Goal: Navigation & Orientation: Find specific page/section

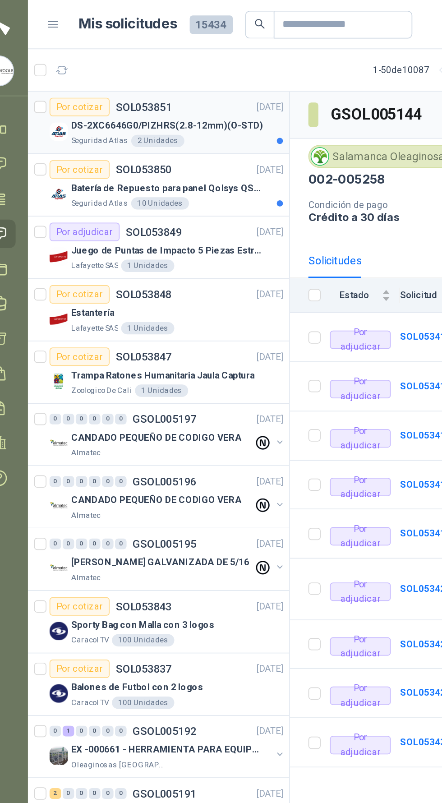
click at [127, 76] on p "DS-2XC6646G0/PIZHRS(2.8-12mm)(O-STD)" at bounding box center [116, 73] width 112 height 9
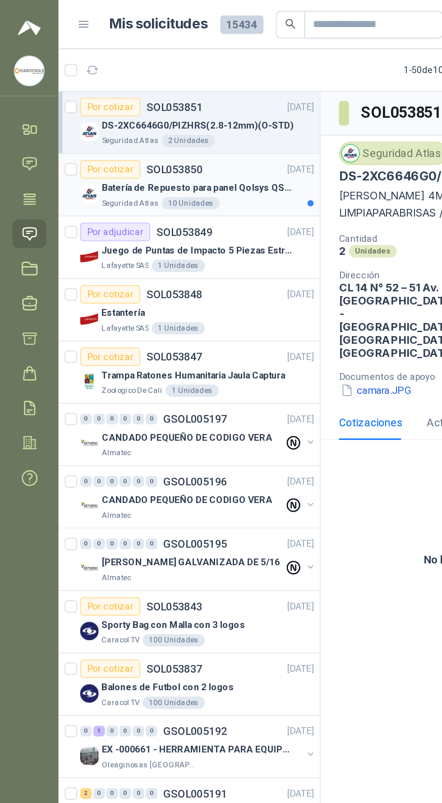
click at [153, 112] on p "Batería de Repuesto para panel Qolsys QS9302" at bounding box center [116, 110] width 112 height 9
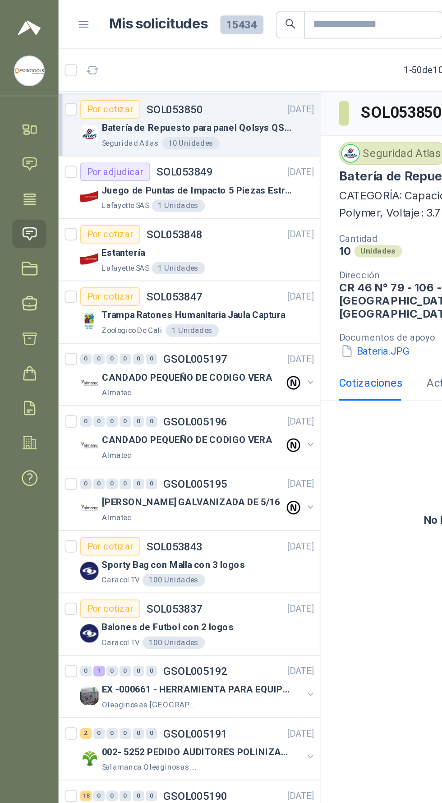
scroll to position [35, 0]
click at [17, 198] on icon at bounding box center [17, 198] width 9 height 9
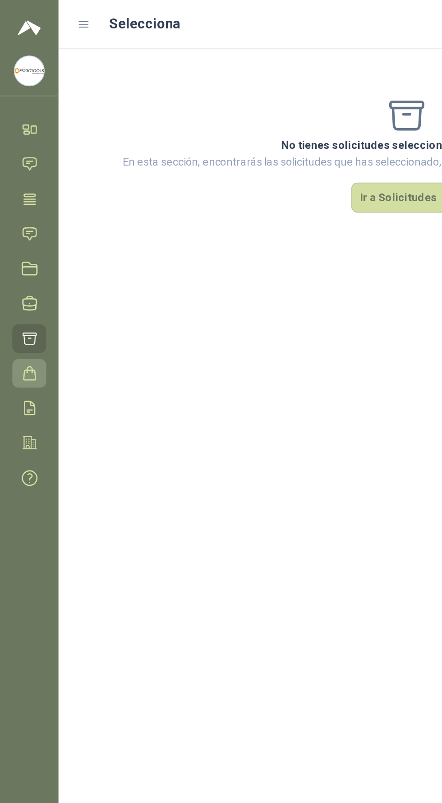
click at [14, 216] on icon at bounding box center [17, 218] width 9 height 9
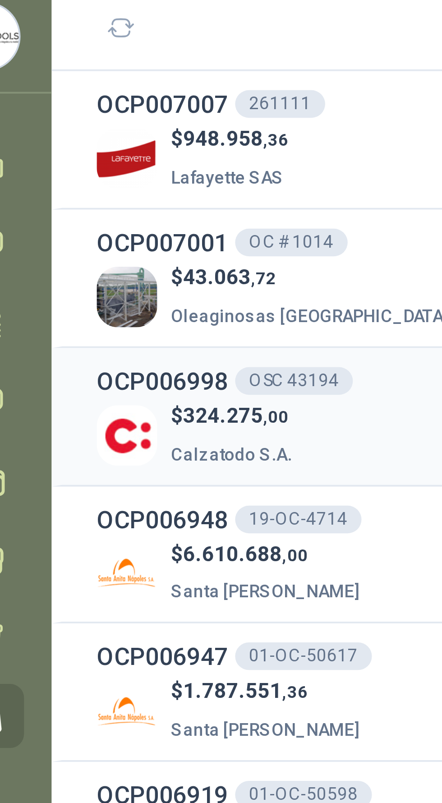
click at [73, 143] on span "324.275 ,00" at bounding box center [83, 140] width 28 height 6
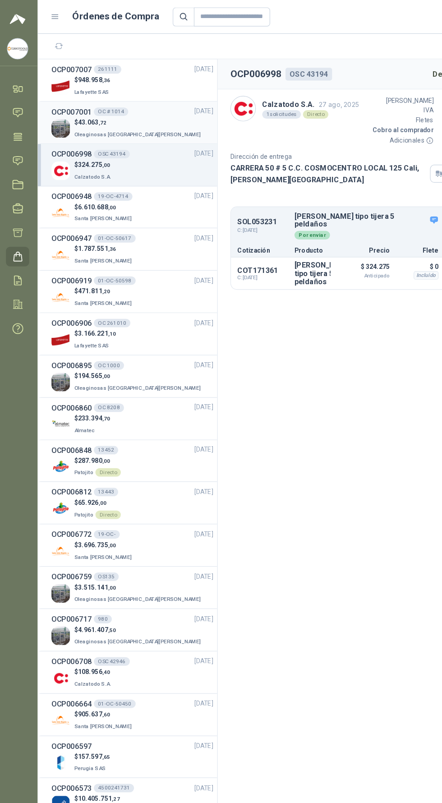
click at [115, 103] on p "$ 43.063 ,72" at bounding box center [120, 104] width 110 height 9
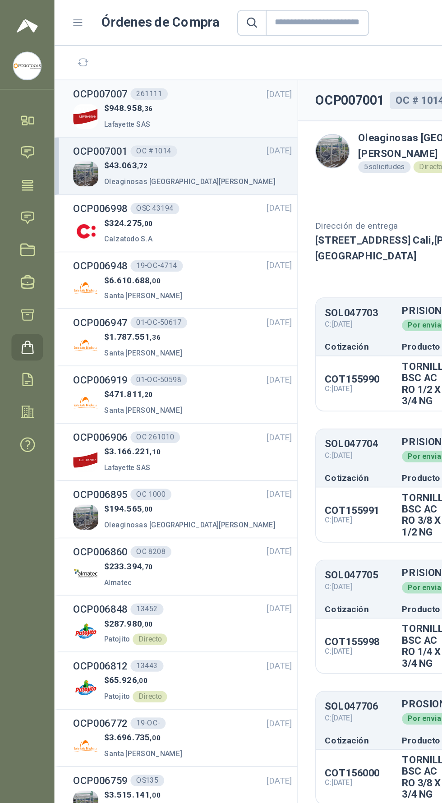
click at [115, 69] on div "$ 948.958 ,36 Lafayette SAS" at bounding box center [115, 73] width 138 height 18
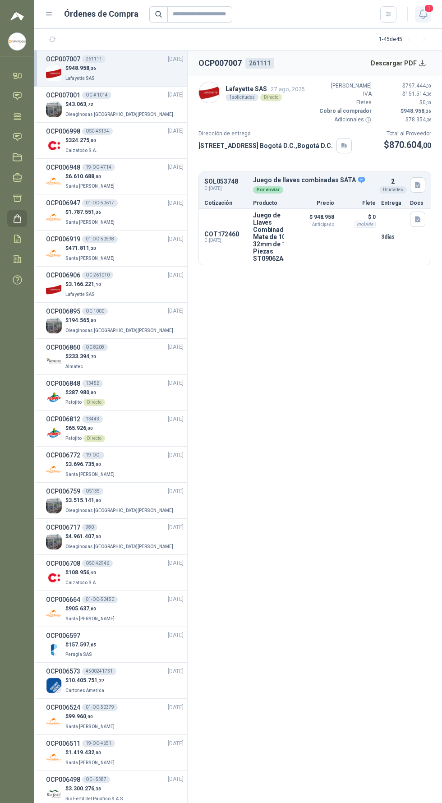
click at [423, 14] on icon "button" at bounding box center [423, 14] width 11 height 11
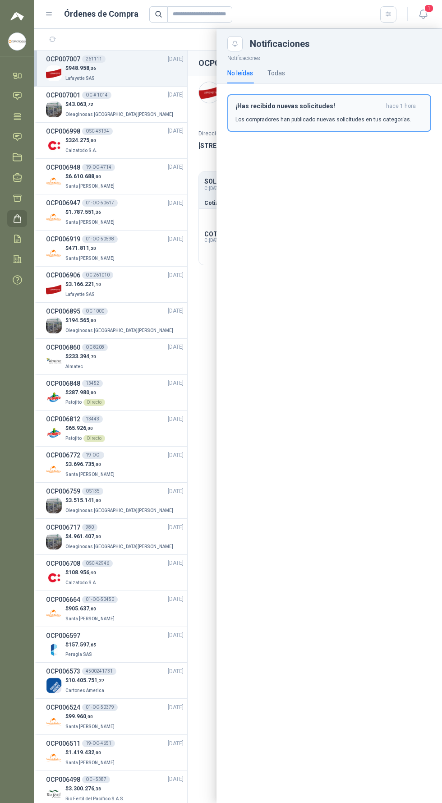
click at [290, 110] on div "¡Has recibido nuevas solicitudes! hace 1 hora Los compradores han publicado nue…" at bounding box center [330, 112] width 188 height 21
